Goal: Find specific page/section: Find specific page/section

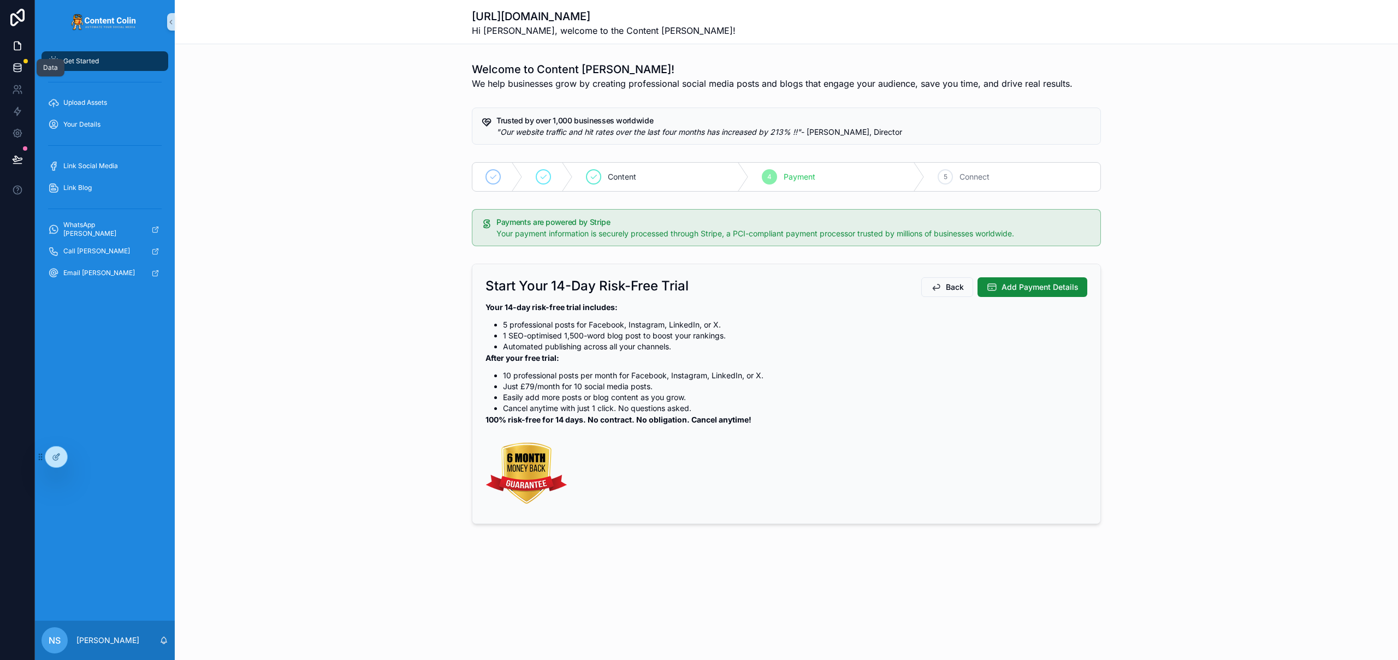
click at [20, 67] on icon at bounding box center [17, 67] width 11 height 11
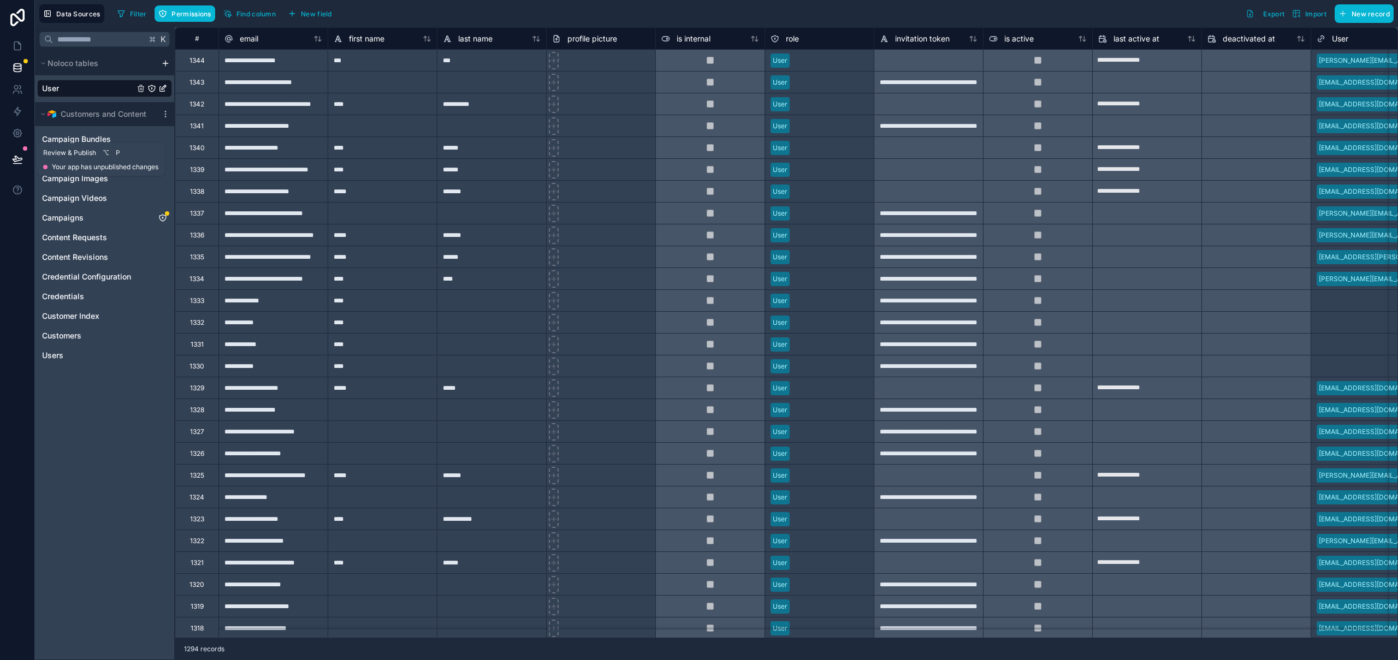
click at [16, 158] on icon at bounding box center [17, 158] width 9 height 5
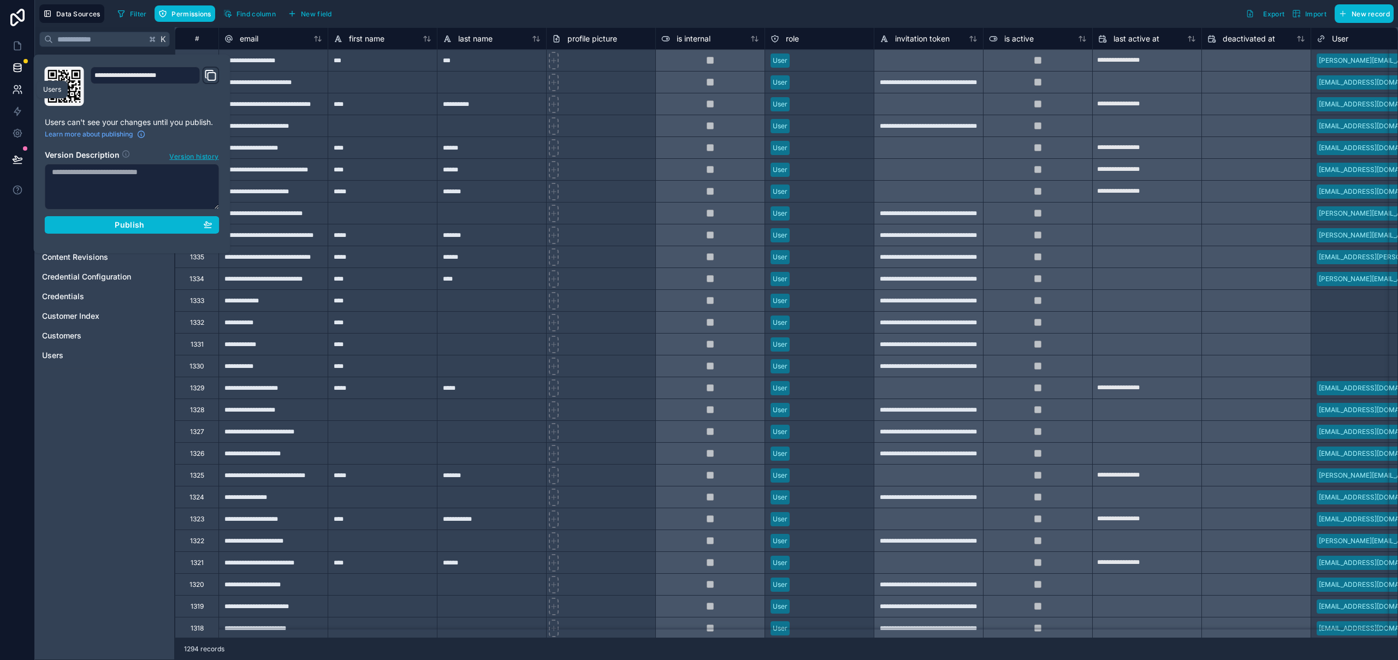
click at [17, 94] on icon at bounding box center [17, 89] width 11 height 11
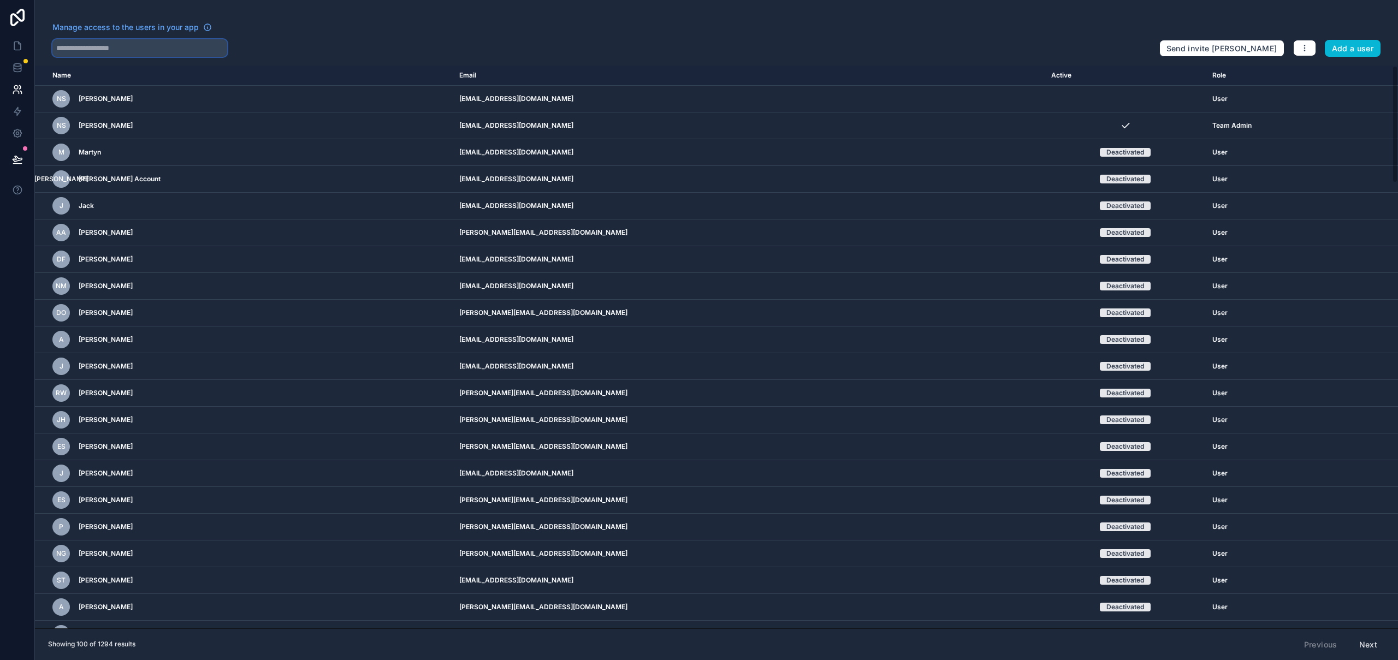
click at [150, 50] on input "text" at bounding box center [139, 47] width 175 height 17
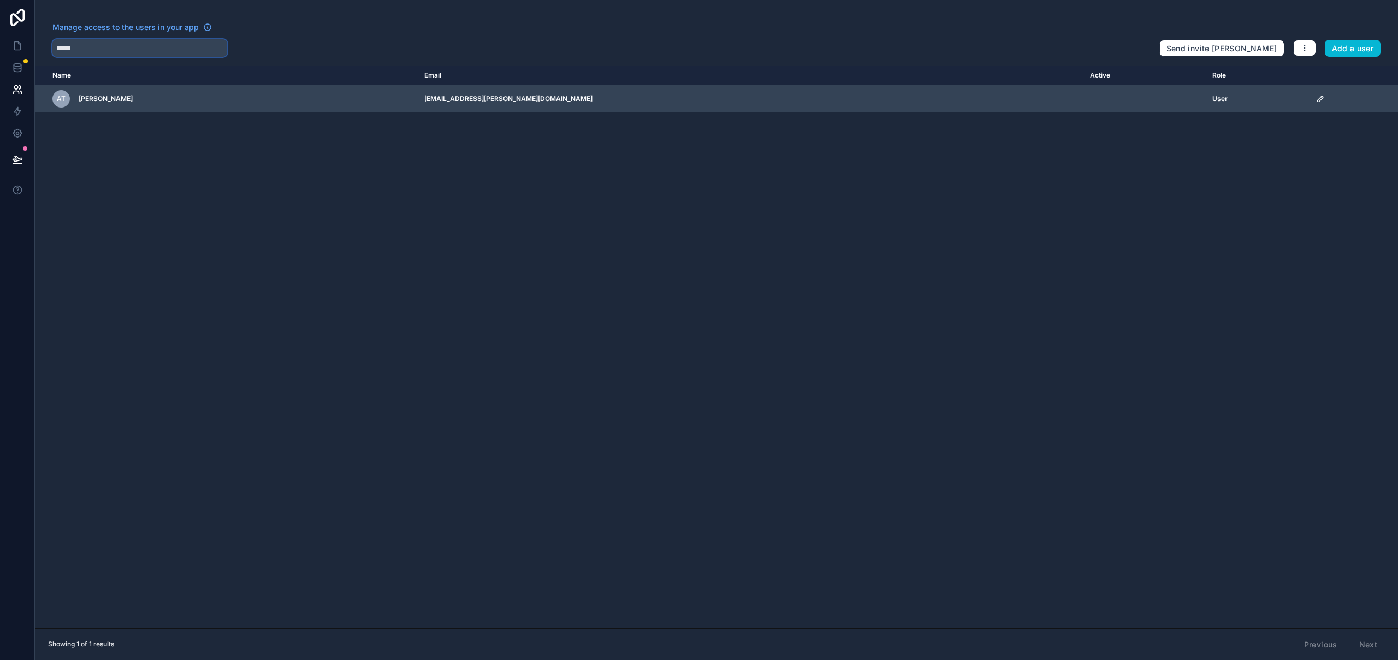
type input "*****"
click at [1316, 97] on icon "scrollable content" at bounding box center [1320, 98] width 9 height 9
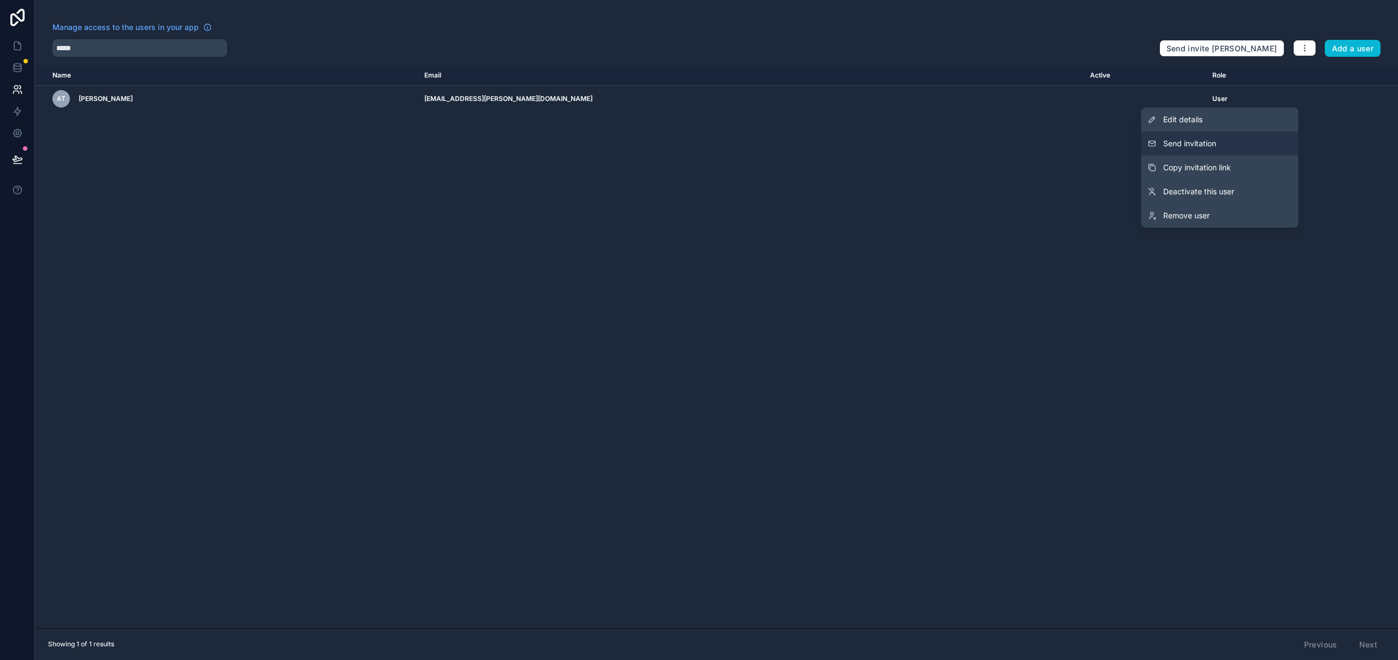
click at [1207, 145] on span "Send invitation" at bounding box center [1189, 143] width 53 height 11
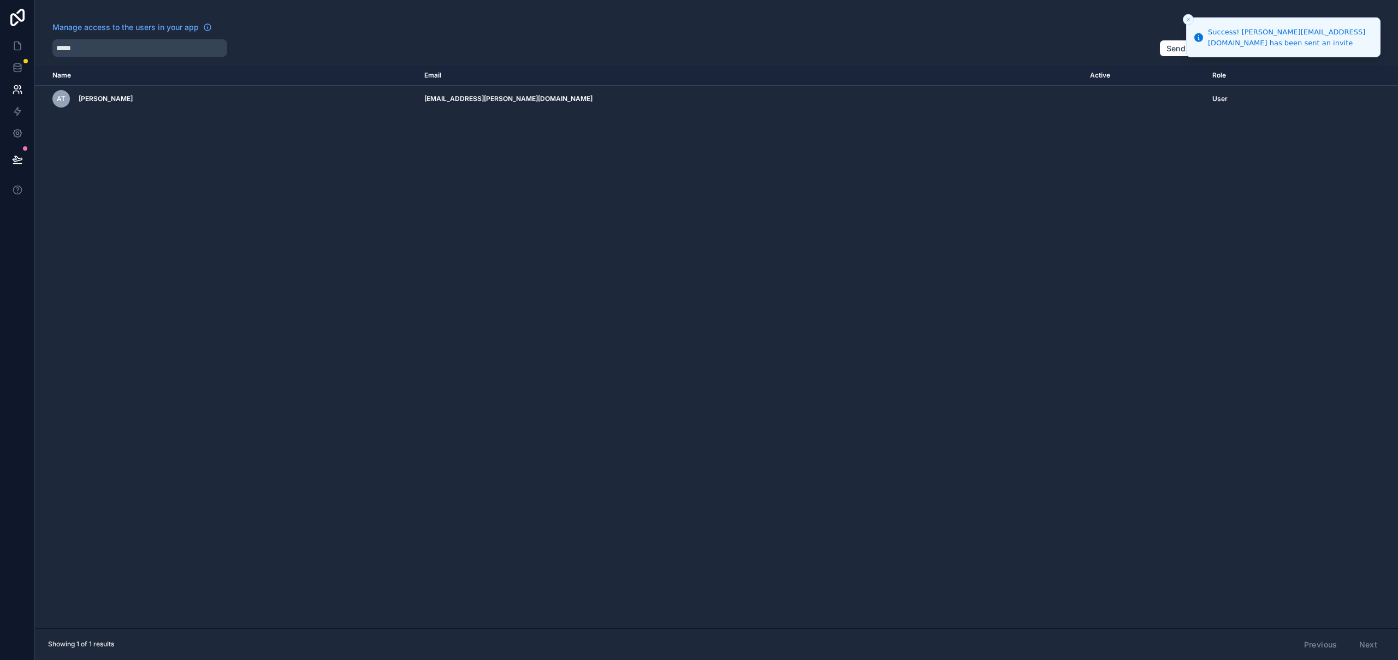
click at [1188, 19] on icon "Close toast" at bounding box center [1188, 19] width 7 height 7
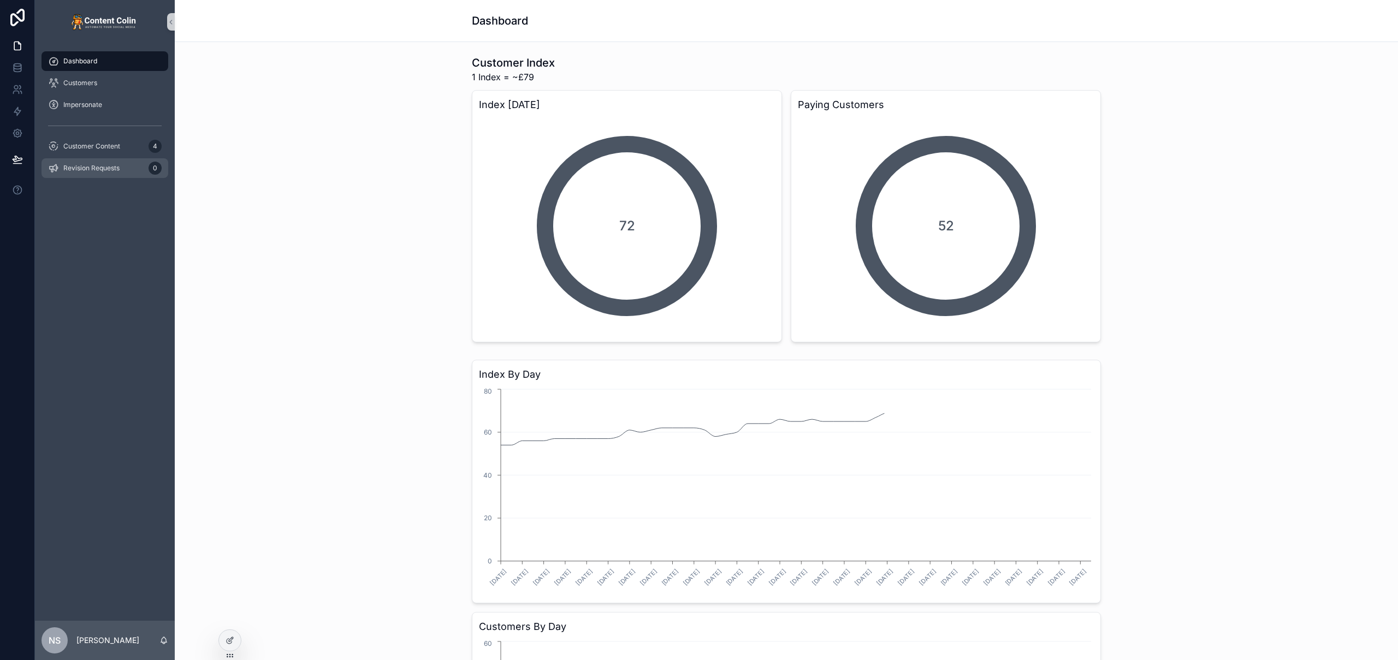
click at [97, 171] on span "Revision Requests" at bounding box center [91, 168] width 56 height 9
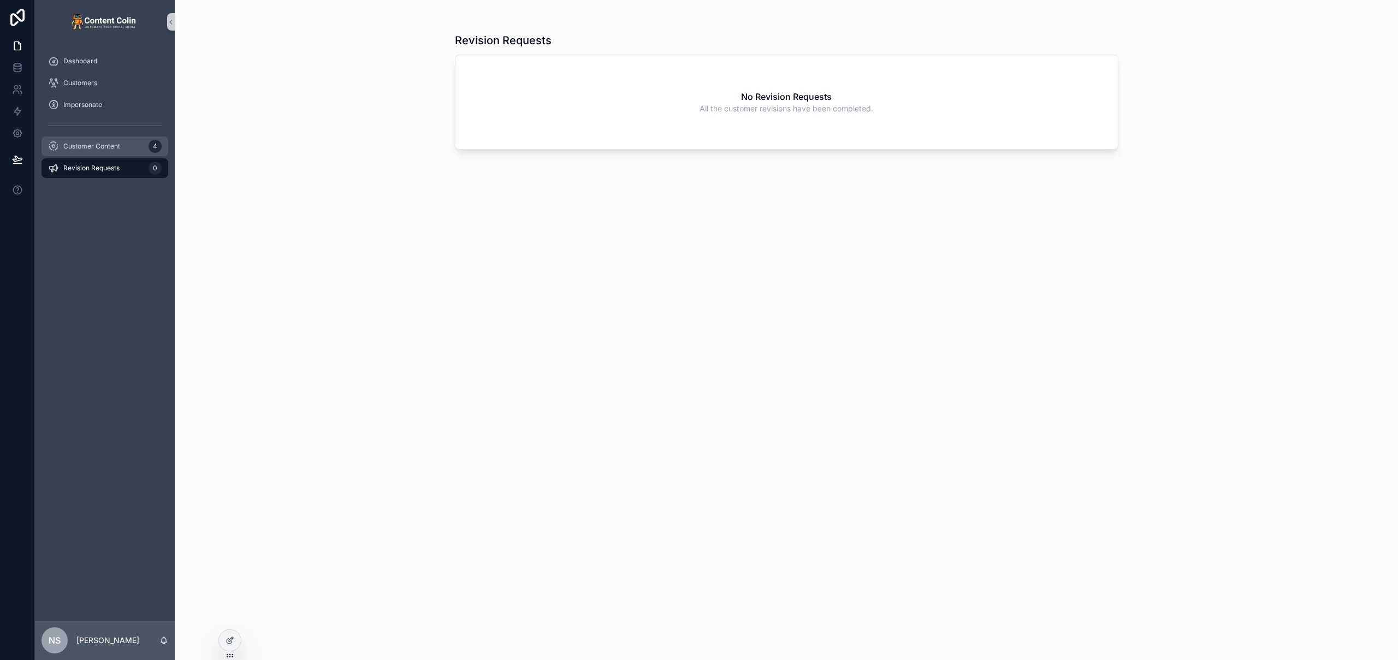
click at [100, 144] on span "Customer Content" at bounding box center [91, 146] width 57 height 9
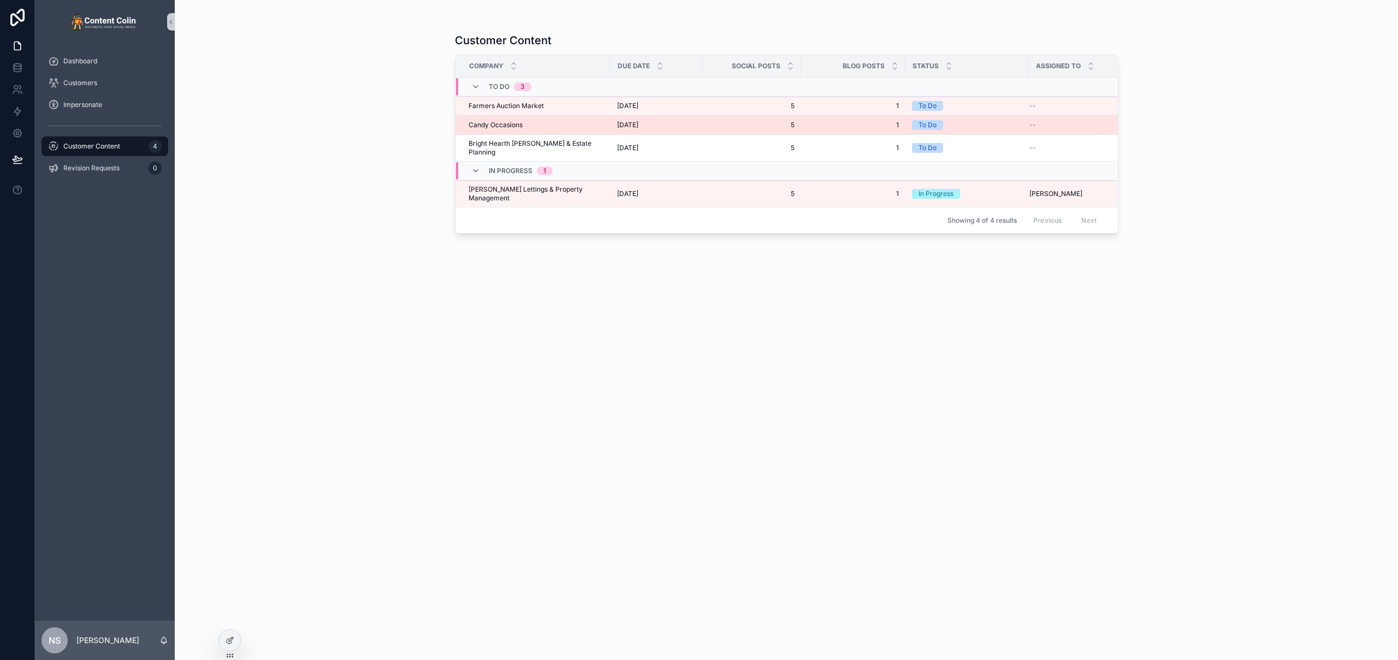
click at [592, 122] on div "Candy Occasions Candy Occasions" at bounding box center [535, 125] width 135 height 9
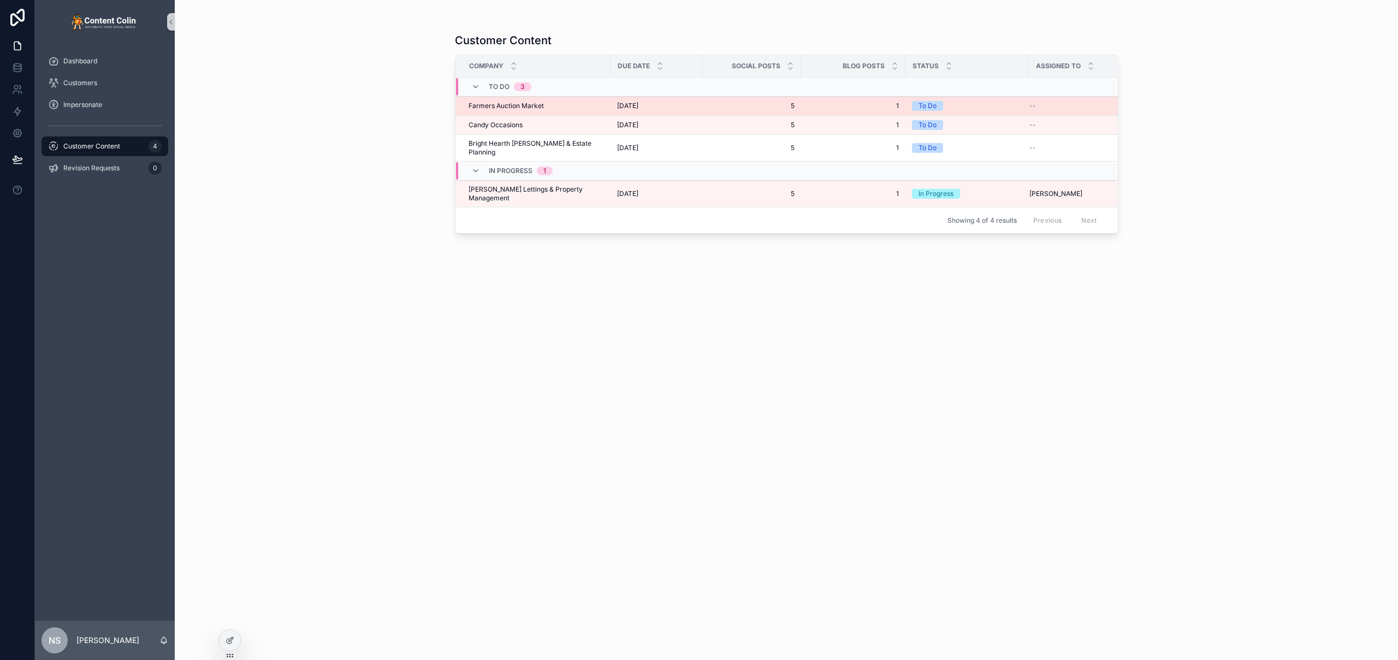
click at [651, 111] on td "2nd September 2025 2nd September 2025" at bounding box center [656, 106] width 92 height 19
click at [638, 106] on span "2nd September 2025" at bounding box center [627, 106] width 21 height 9
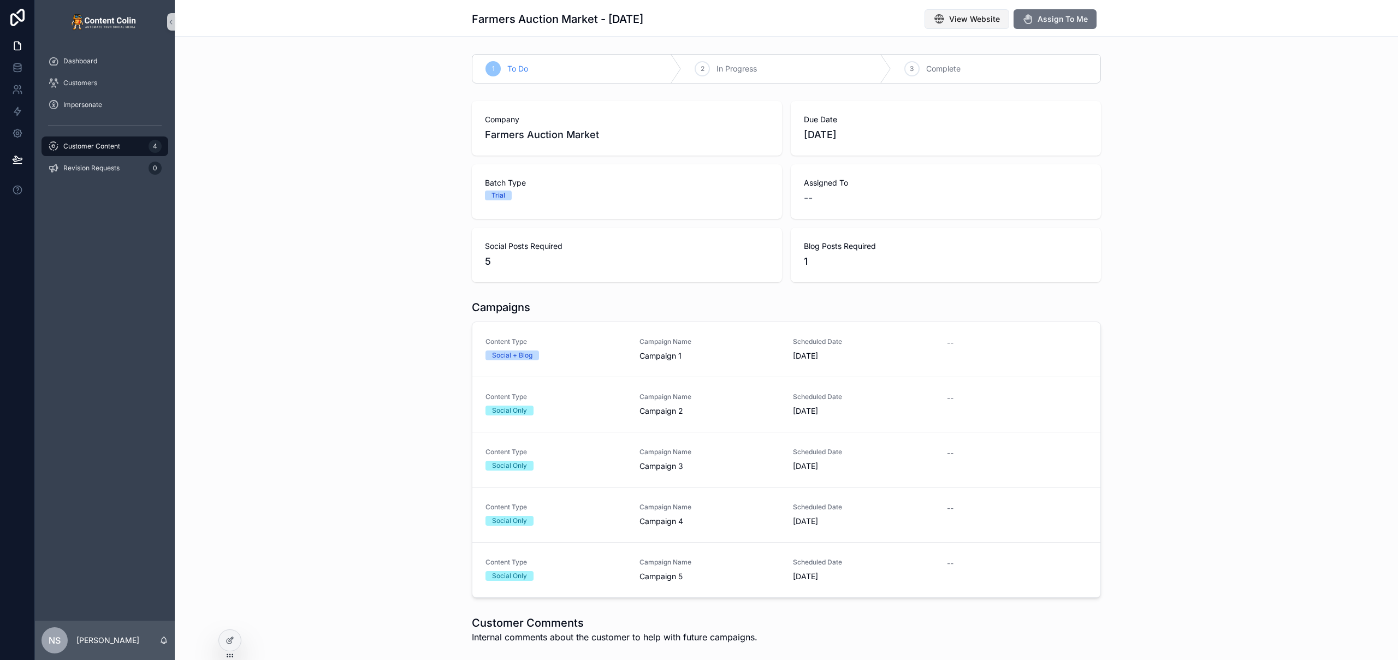
click at [963, 16] on span "View Website" at bounding box center [974, 19] width 51 height 11
